Goal: Information Seeking & Learning: Learn about a topic

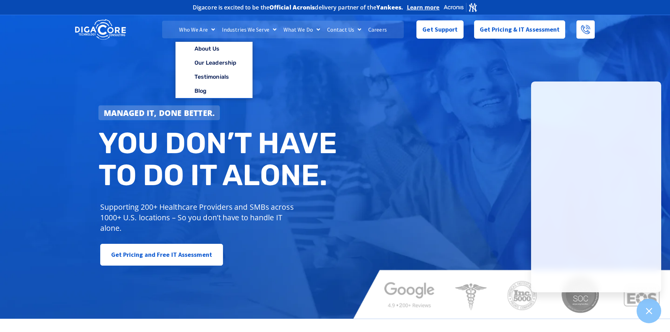
click at [202, 34] on link "Who We Are" at bounding box center [196, 30] width 43 height 18
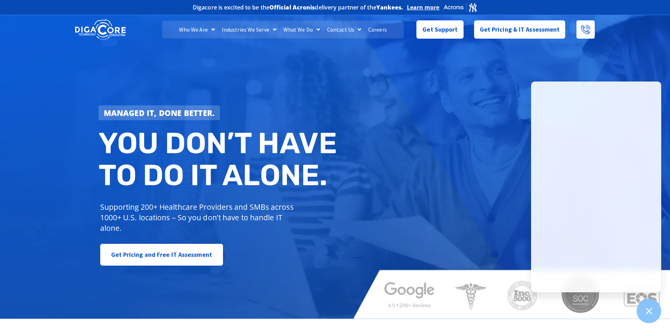
click at [198, 32] on link "Who We Are" at bounding box center [196, 30] width 43 height 18
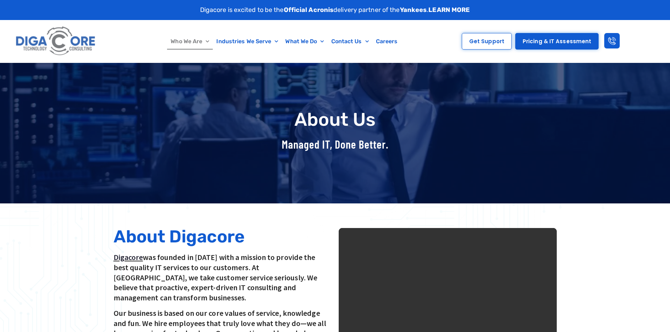
click at [482, 285] on video at bounding box center [448, 337] width 218 height 218
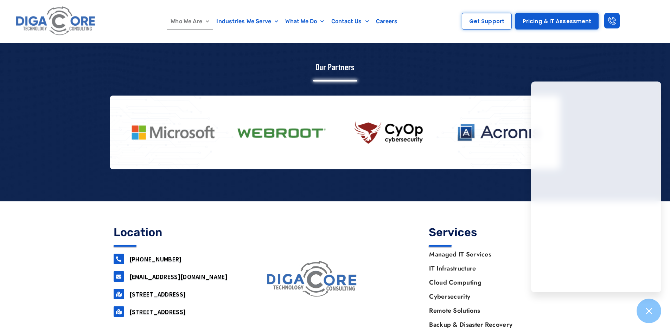
scroll to position [893, 0]
